Goal: Task Accomplishment & Management: Manage account settings

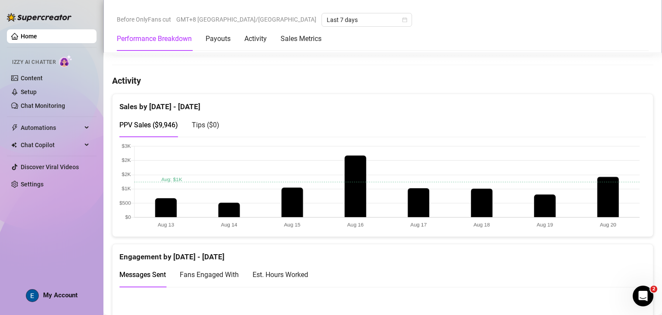
scroll to position [388, 0]
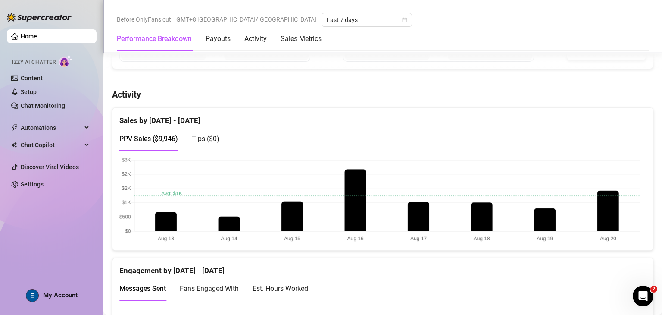
click at [57, 297] on span "My Account" at bounding box center [60, 295] width 35 height 8
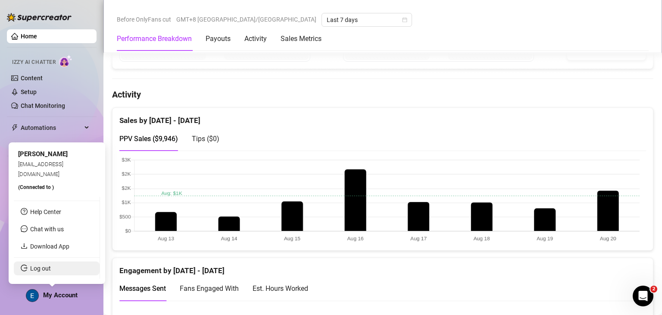
click at [51, 265] on link "Log out" at bounding box center [40, 268] width 21 height 7
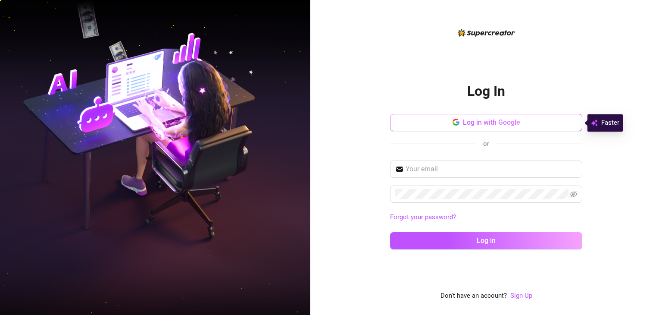
click at [484, 119] on span "Log in with Google" at bounding box center [491, 122] width 57 height 8
